Goal: Task Accomplishment & Management: Manage account settings

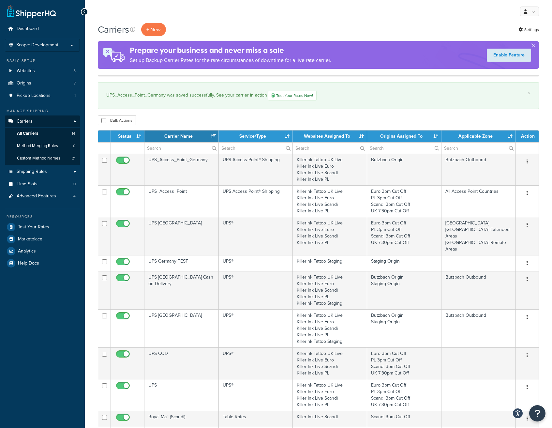
select select "15"
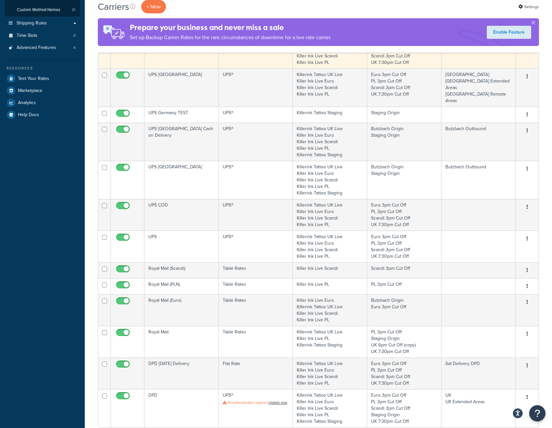
scroll to position [54, 0]
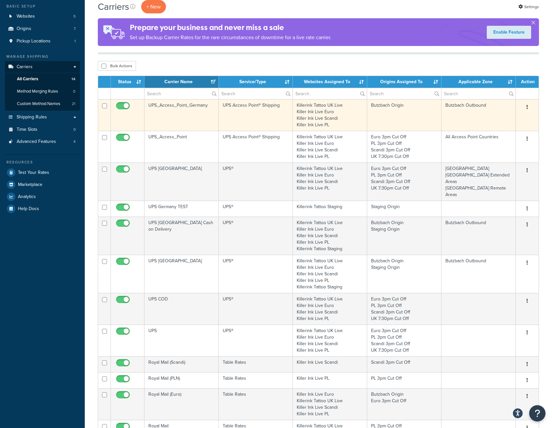
click at [530, 105] on button "button" at bounding box center [527, 107] width 9 height 10
click at [505, 118] on link "Edit" at bounding box center [501, 120] width 52 height 13
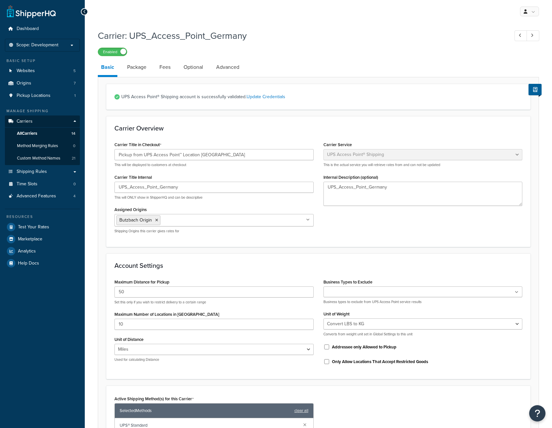
select select "accessPoint"
select select "convert_lb_kg"
click at [231, 70] on link "Advanced" at bounding box center [228, 67] width 30 height 16
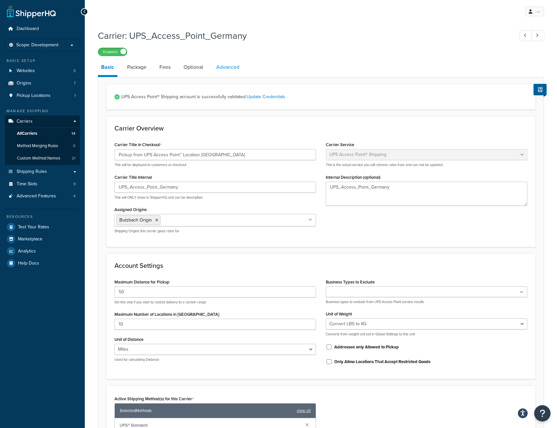
select select "false"
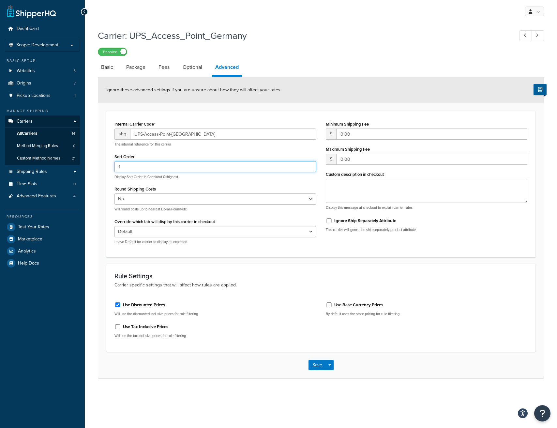
drag, startPoint x: 153, startPoint y: 168, endPoint x: 80, endPoint y: 161, distance: 73.1
click at [80, 161] on div "Dashboard Scope: Development Basic Setup Websites 5 Origins 7 Pickup Locations …" at bounding box center [278, 214] width 557 height 428
type input "35"
click at [316, 363] on button "Save" at bounding box center [318, 365] width 18 height 10
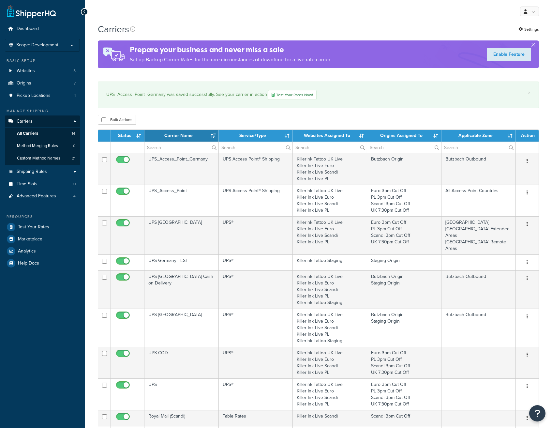
select select "15"
